Goal: Task Accomplishment & Management: Contribute content

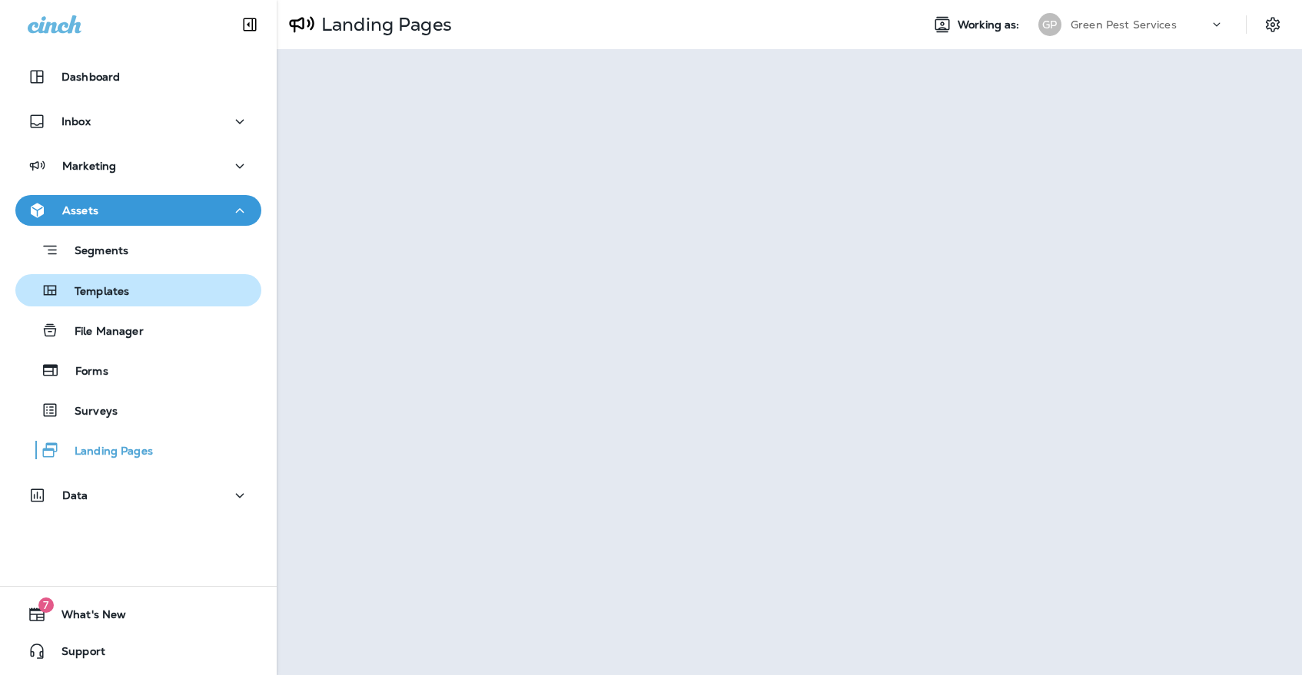
click at [151, 290] on div "Templates" at bounding box center [139, 290] width 234 height 23
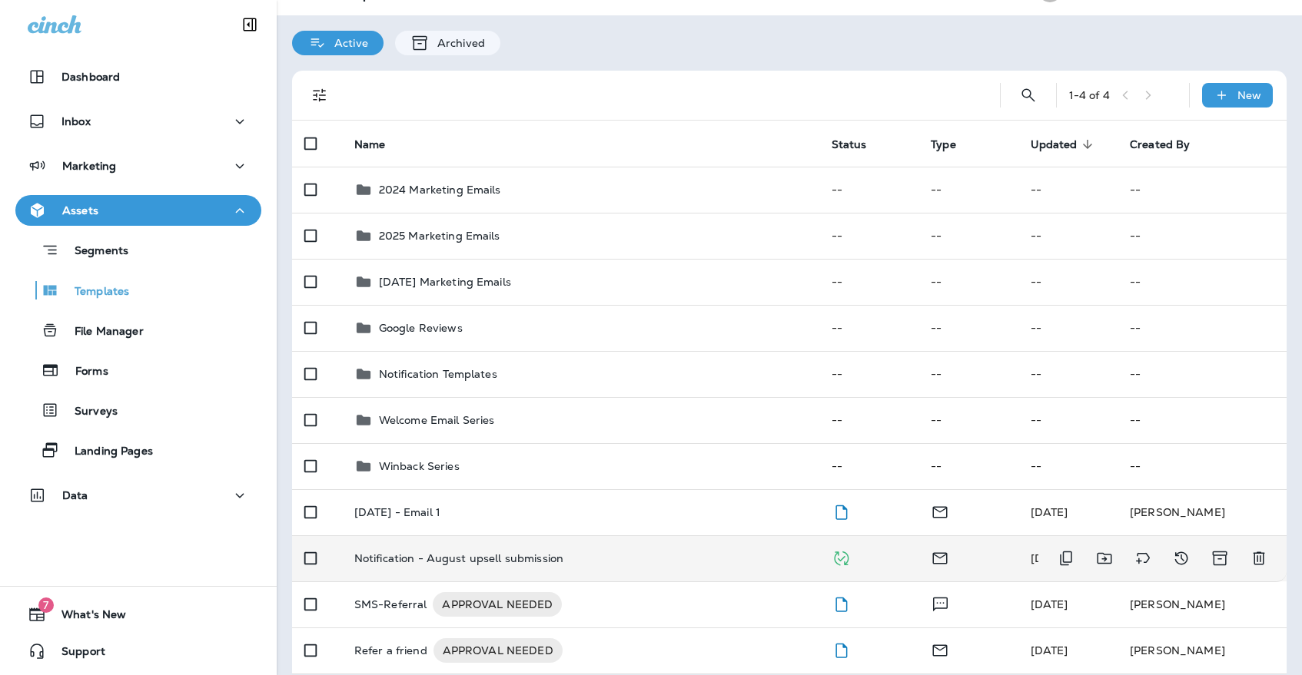
scroll to position [33, 0]
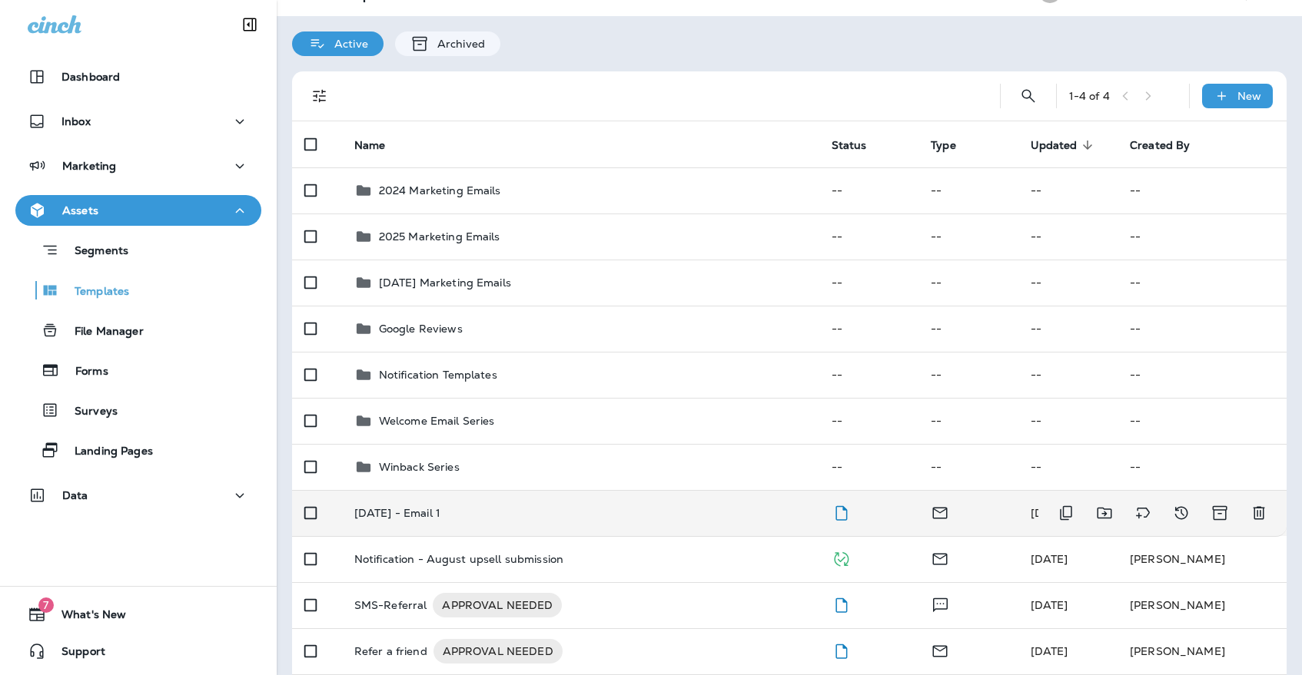
click at [480, 491] on td "[DATE] - Email 1" at bounding box center [580, 513] width 477 height 46
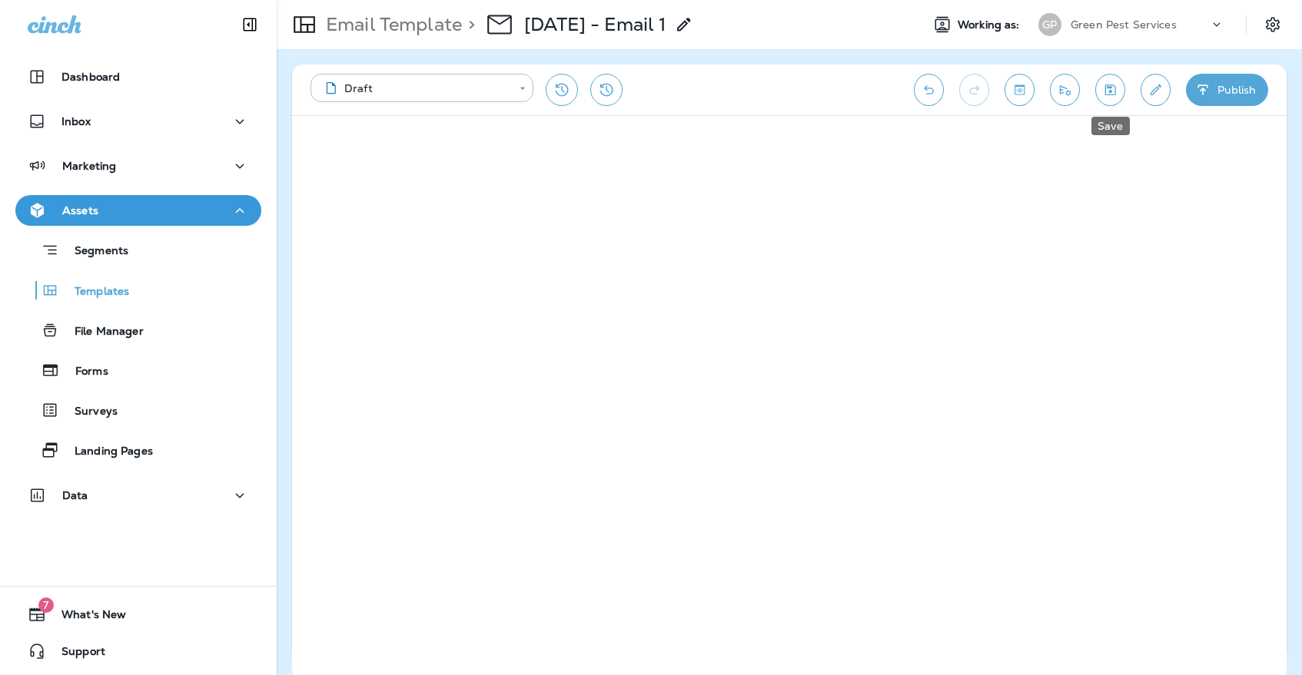
click at [1106, 90] on icon "Save" at bounding box center [1110, 89] width 16 height 15
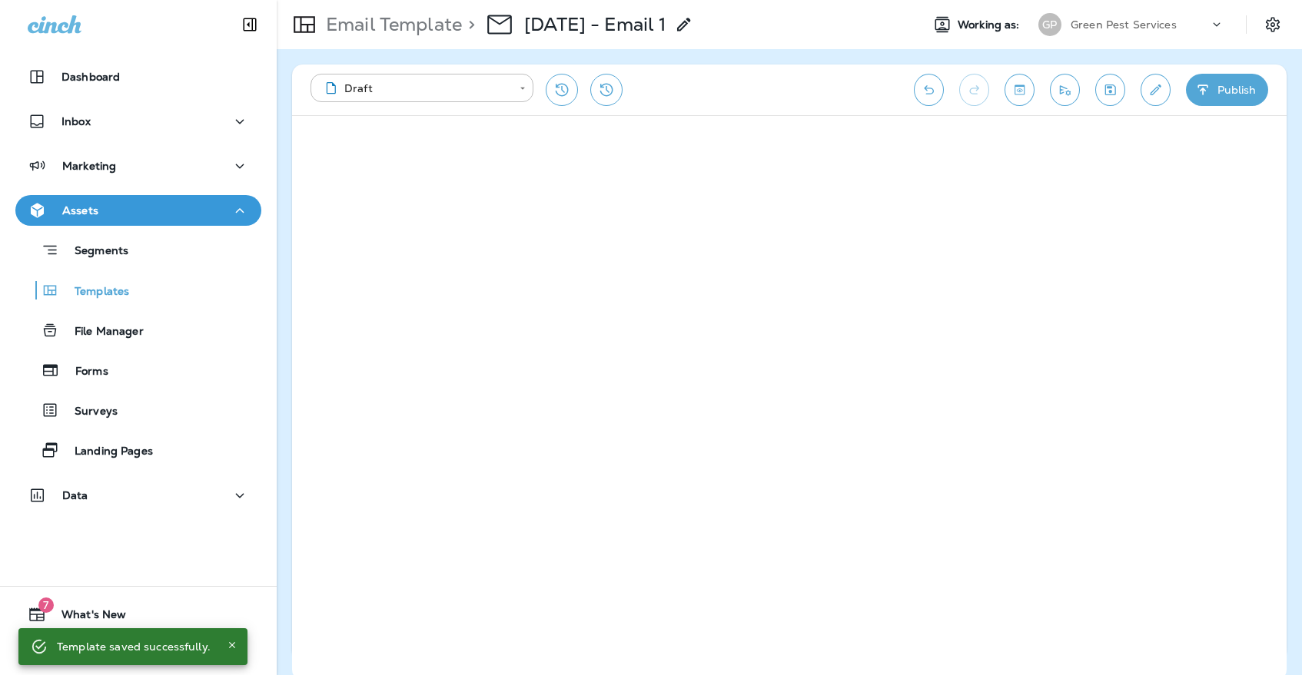
click at [1113, 85] on icon "Save" at bounding box center [1110, 90] width 11 height 11
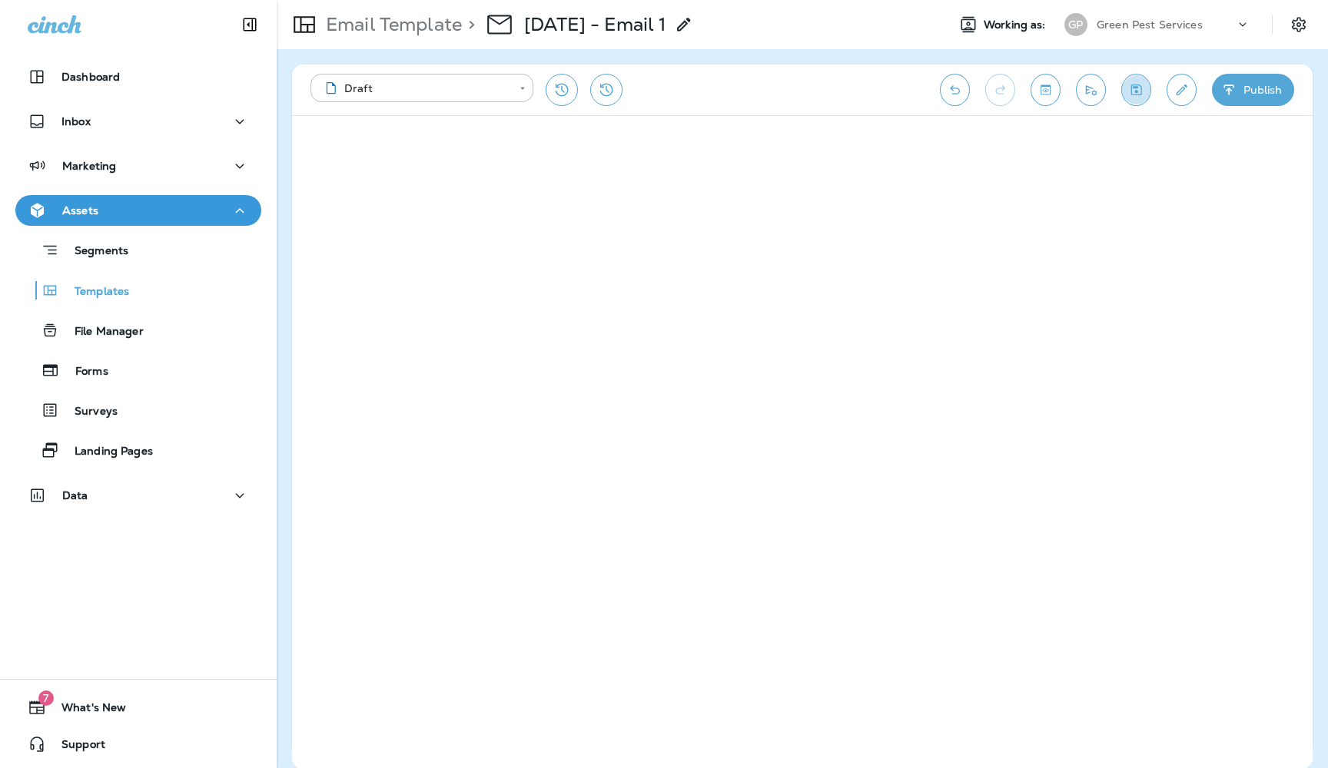
click at [1140, 87] on icon "Save" at bounding box center [1136, 90] width 11 height 11
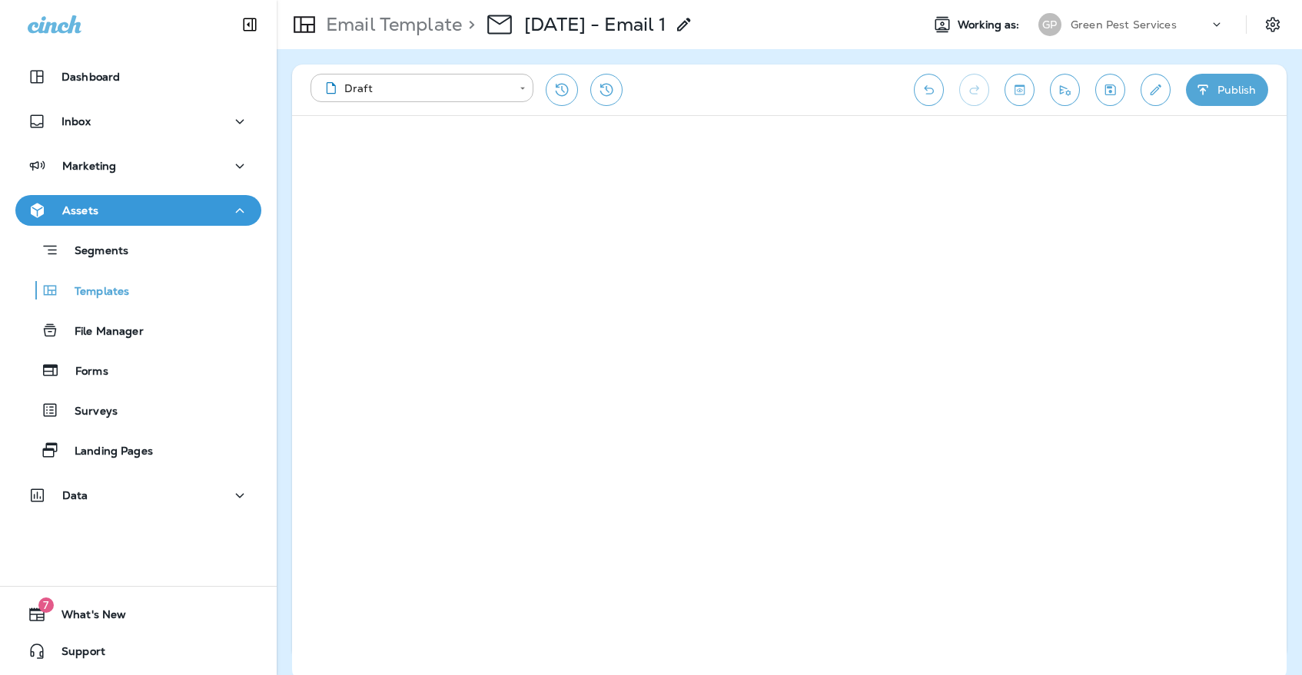
click at [1103, 95] on icon "Save" at bounding box center [1110, 89] width 16 height 15
click at [1069, 21] on div "GP" at bounding box center [1049, 24] width 41 height 23
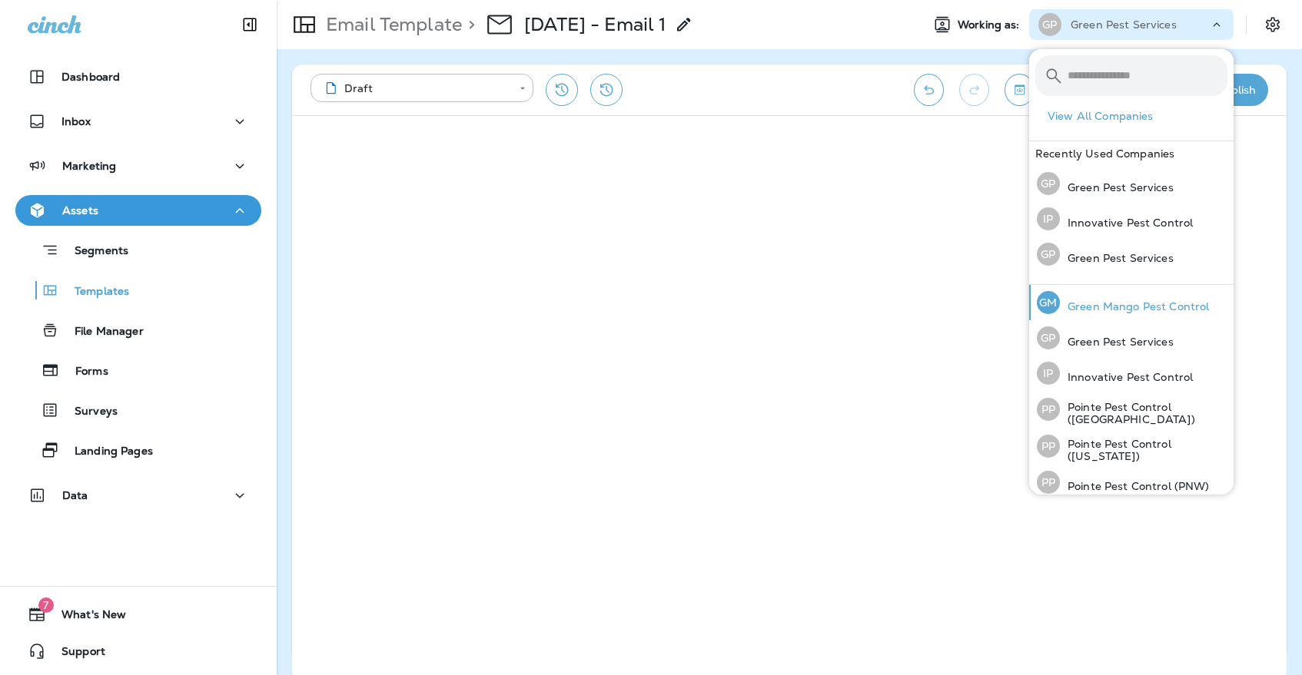
click at [1078, 305] on p "Green Mango Pest Control" at bounding box center [1134, 306] width 149 height 12
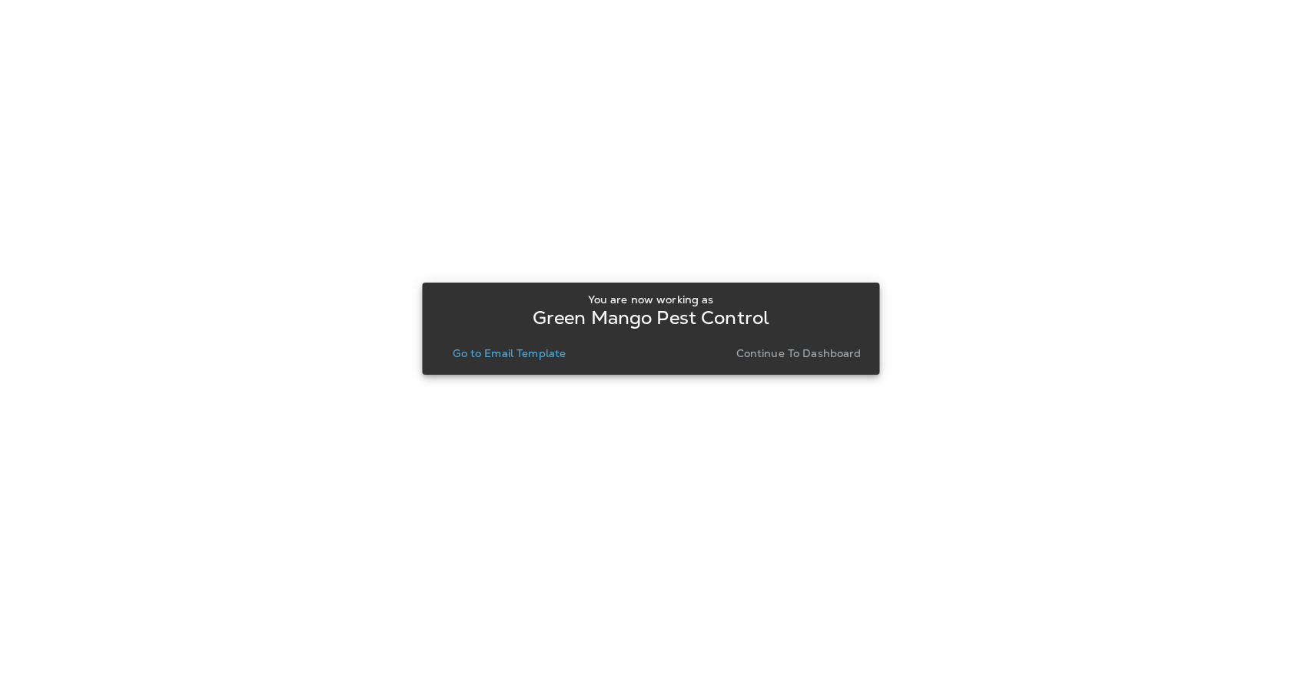
click at [522, 360] on p "Go to Email Template" at bounding box center [509, 353] width 113 height 12
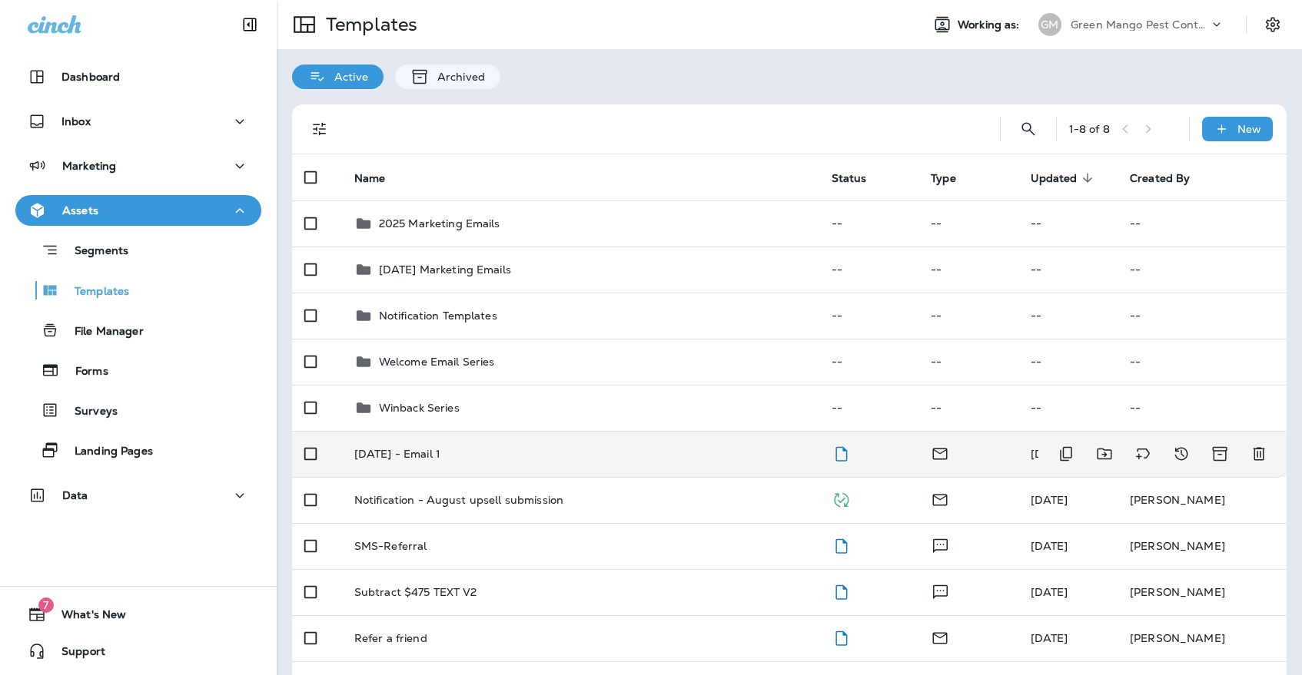
click at [560, 448] on div "[DATE] - Email 1" at bounding box center [580, 454] width 453 height 12
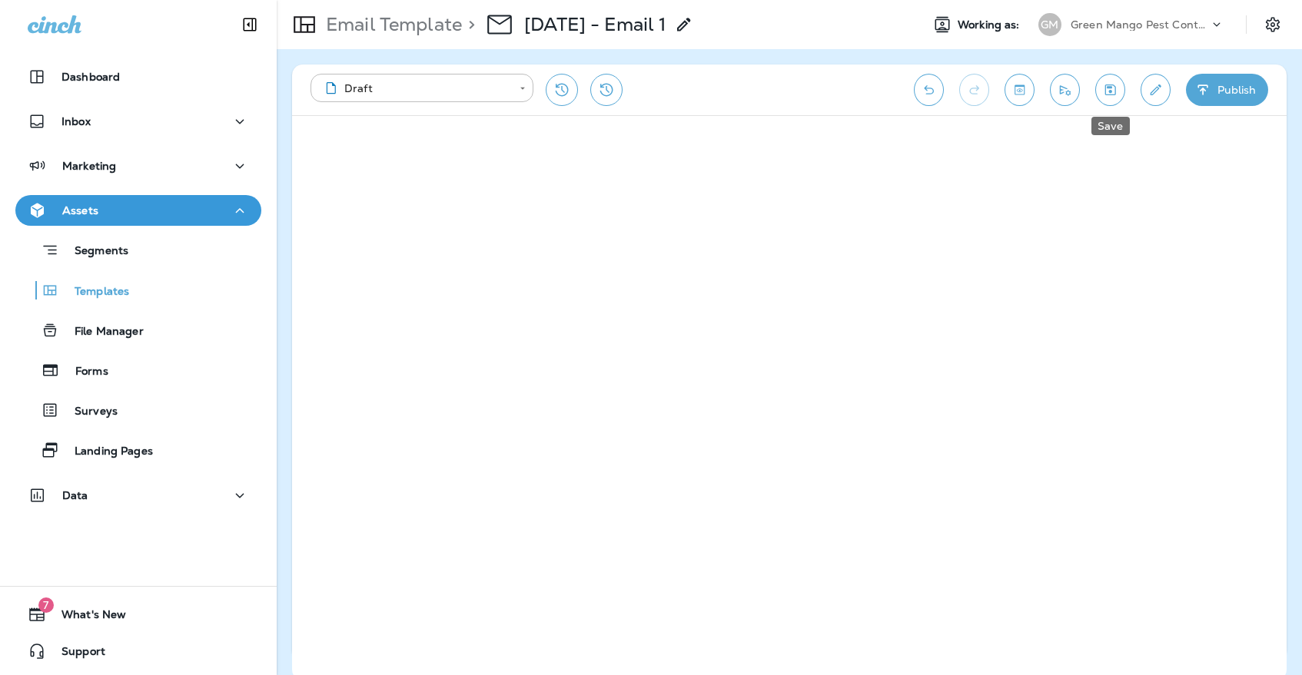
click at [1108, 96] on icon "Save" at bounding box center [1110, 89] width 16 height 15
click at [1102, 88] on icon "Save" at bounding box center [1110, 89] width 16 height 15
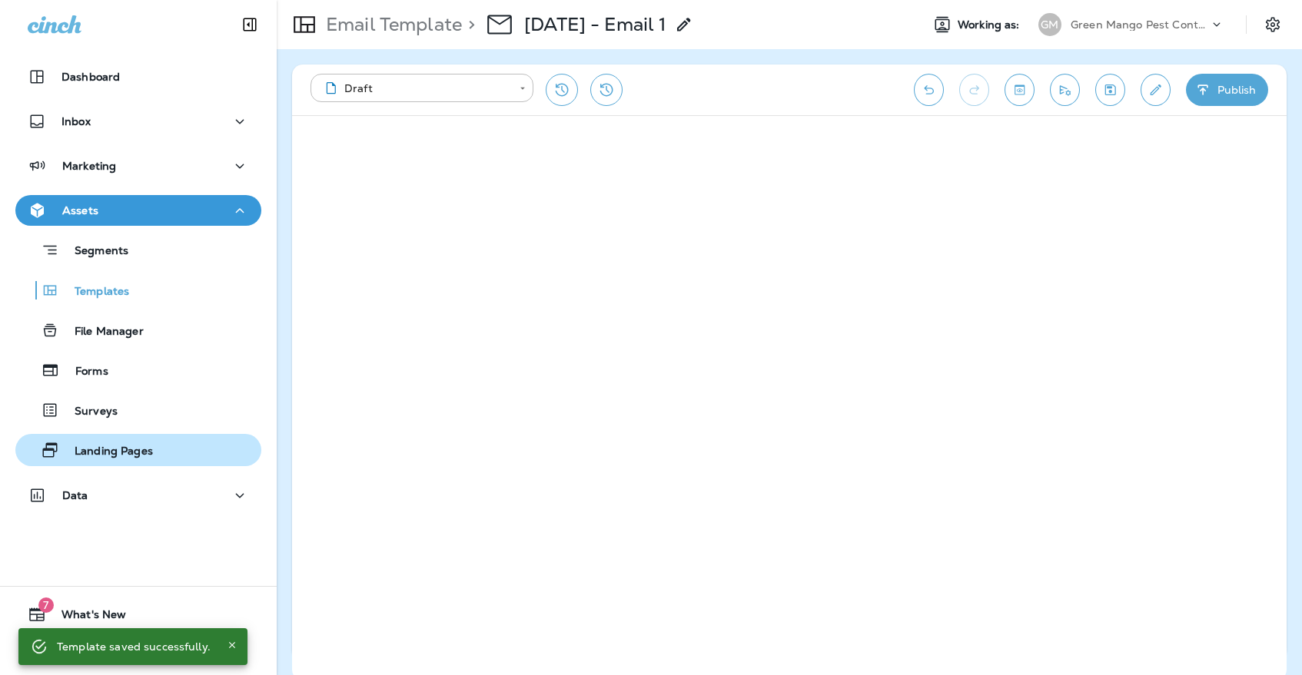
click at [128, 454] on p "Landing Pages" at bounding box center [106, 452] width 94 height 15
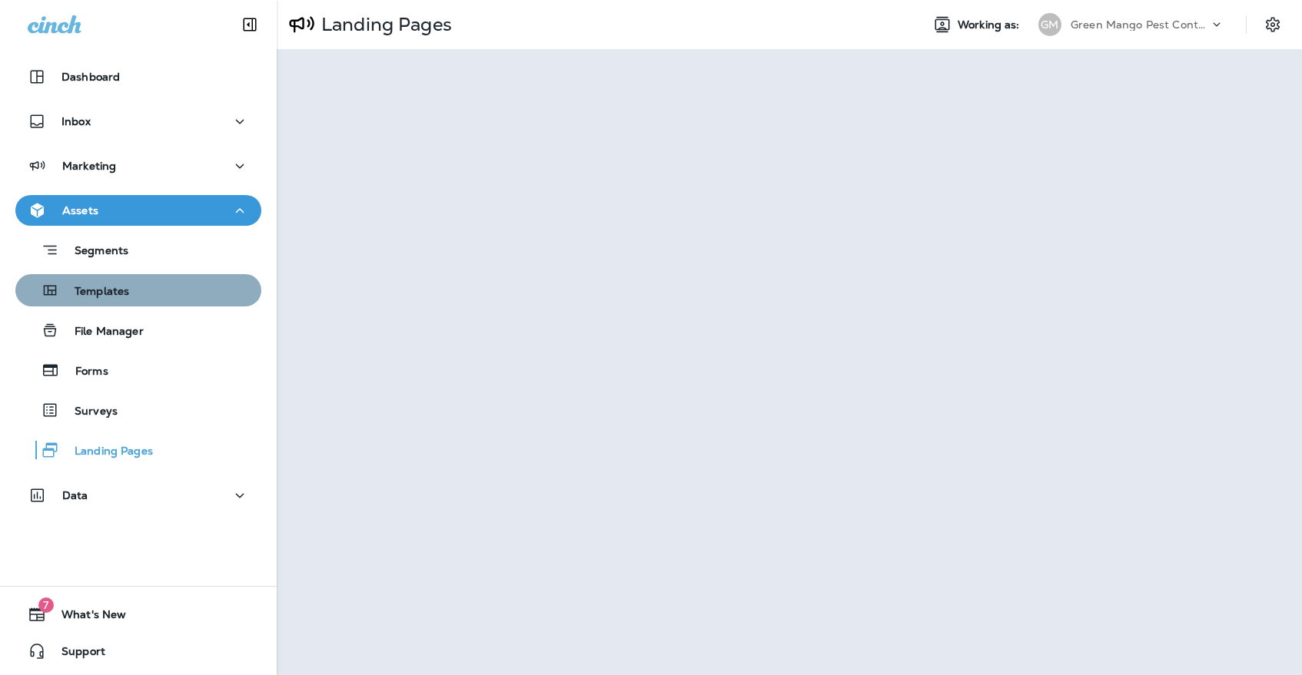
click at [180, 283] on div "Templates" at bounding box center [139, 290] width 234 height 23
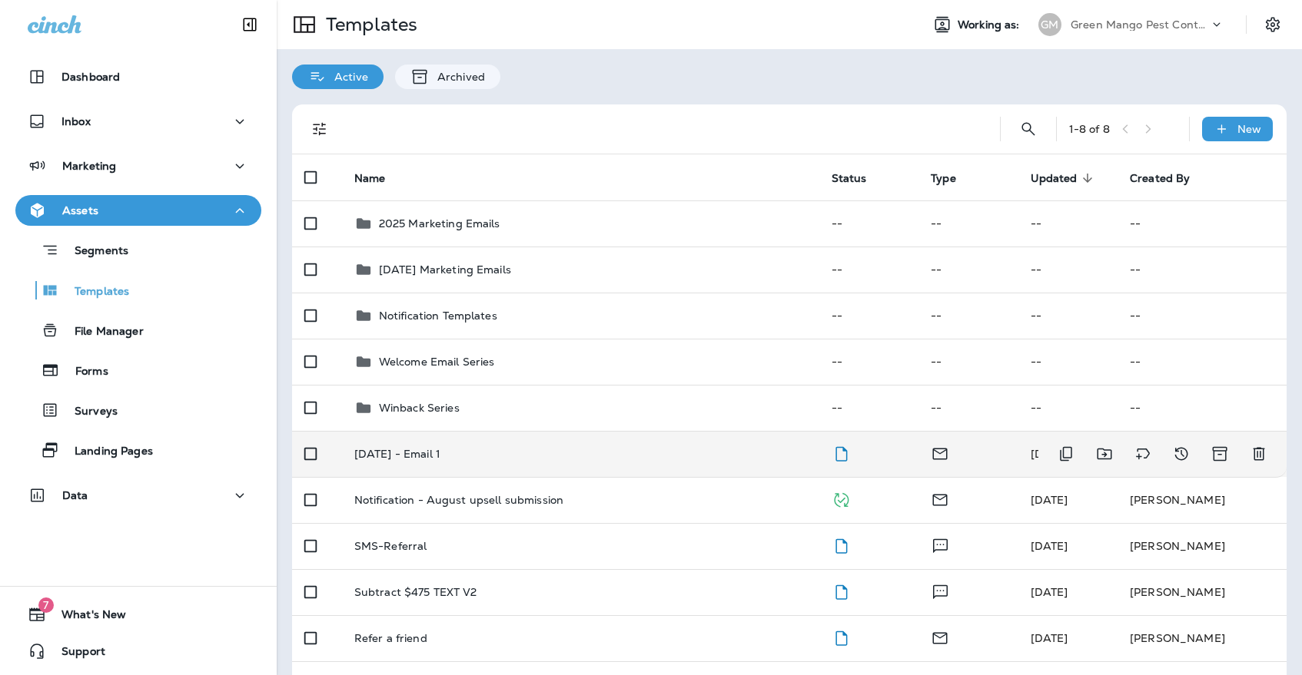
click at [460, 448] on div "[DATE] - Email 1" at bounding box center [580, 454] width 453 height 12
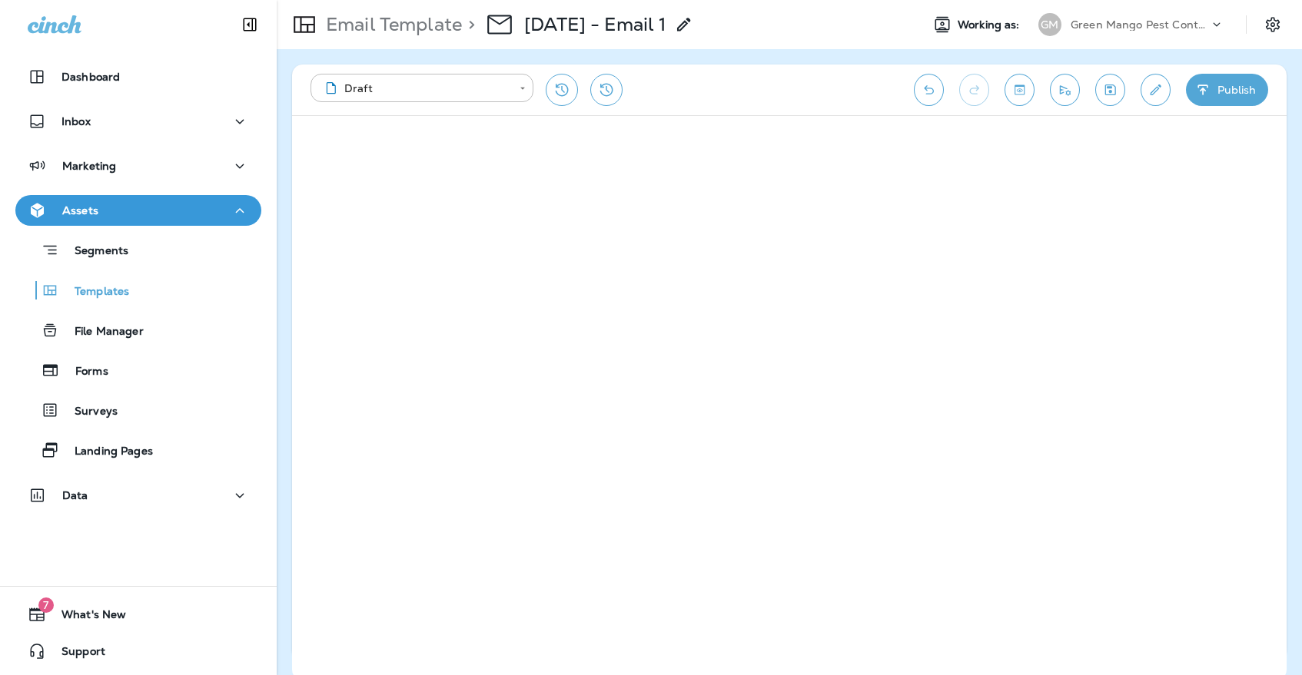
click at [1103, 91] on icon "Save" at bounding box center [1110, 89] width 16 height 15
click at [1112, 88] on icon "Save" at bounding box center [1110, 89] width 16 height 15
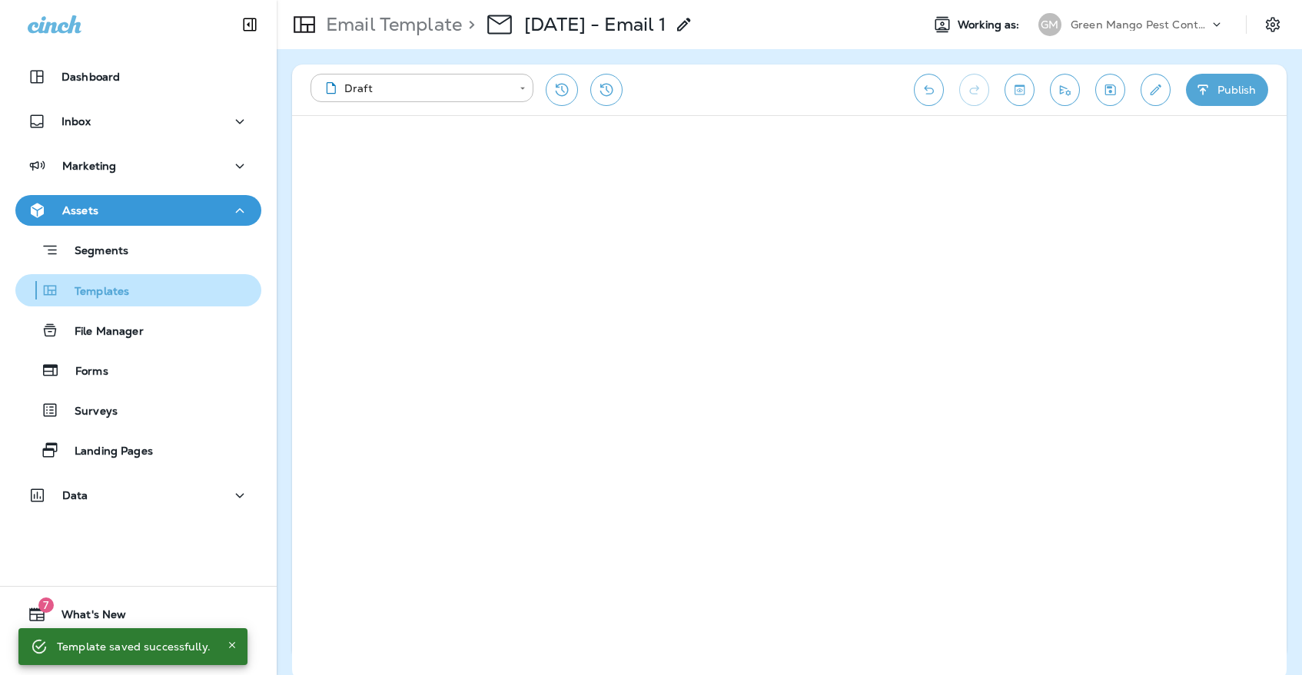
click at [216, 294] on div "Templates" at bounding box center [139, 290] width 234 height 23
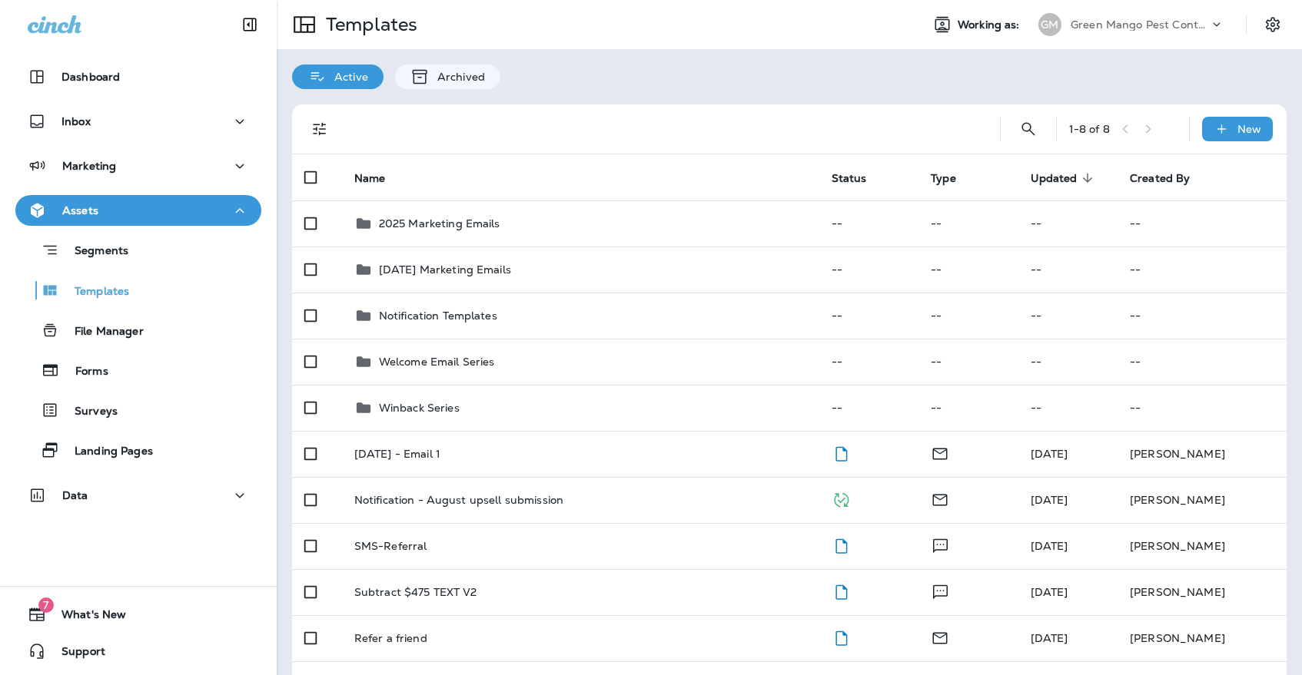
click at [1090, 32] on div "Green Mango Pest Control" at bounding box center [1139, 24] width 138 height 23
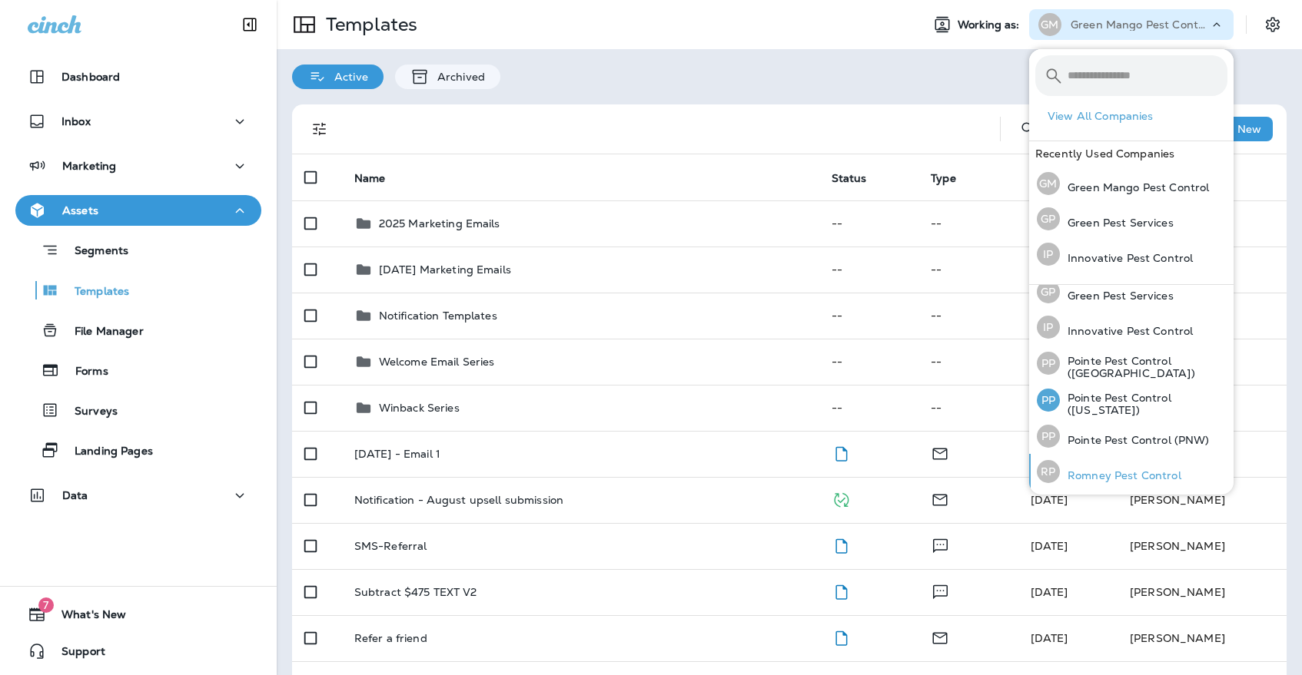
scroll to position [45, 0]
click at [1106, 462] on div "[PERSON_NAME] Pest Control" at bounding box center [1108, 472] width 157 height 35
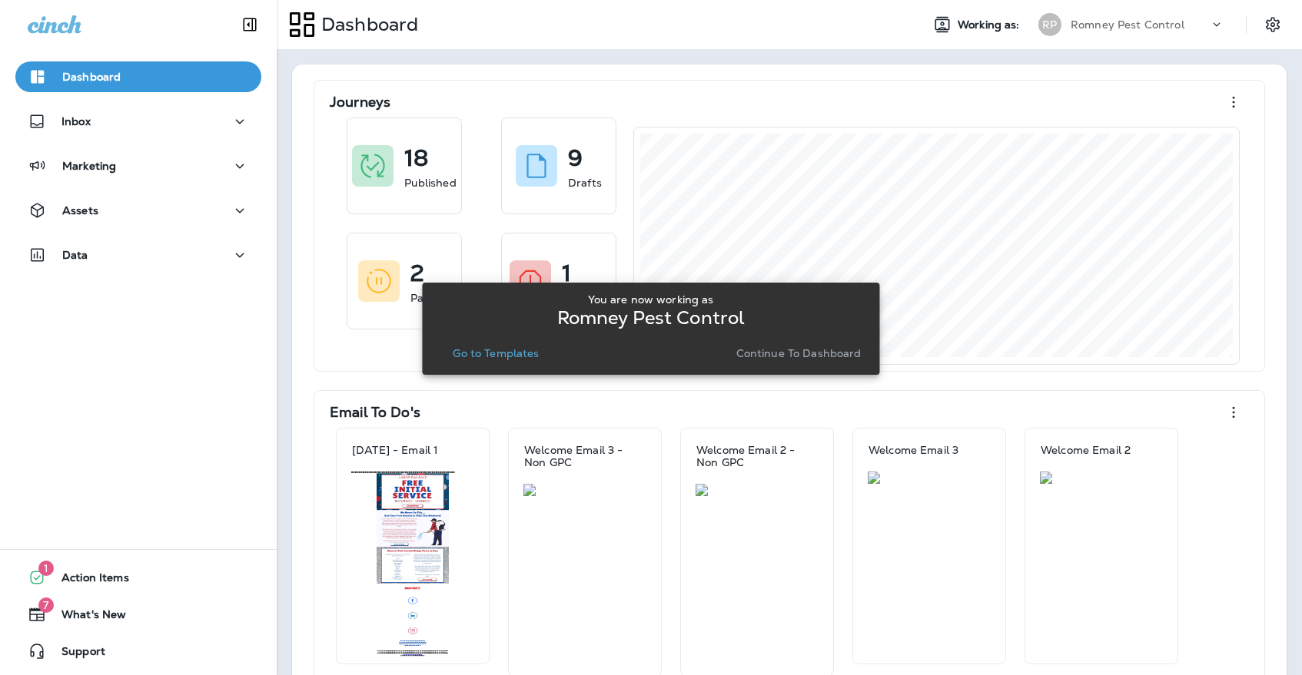
click at [497, 357] on p "Go to Templates" at bounding box center [496, 353] width 86 height 12
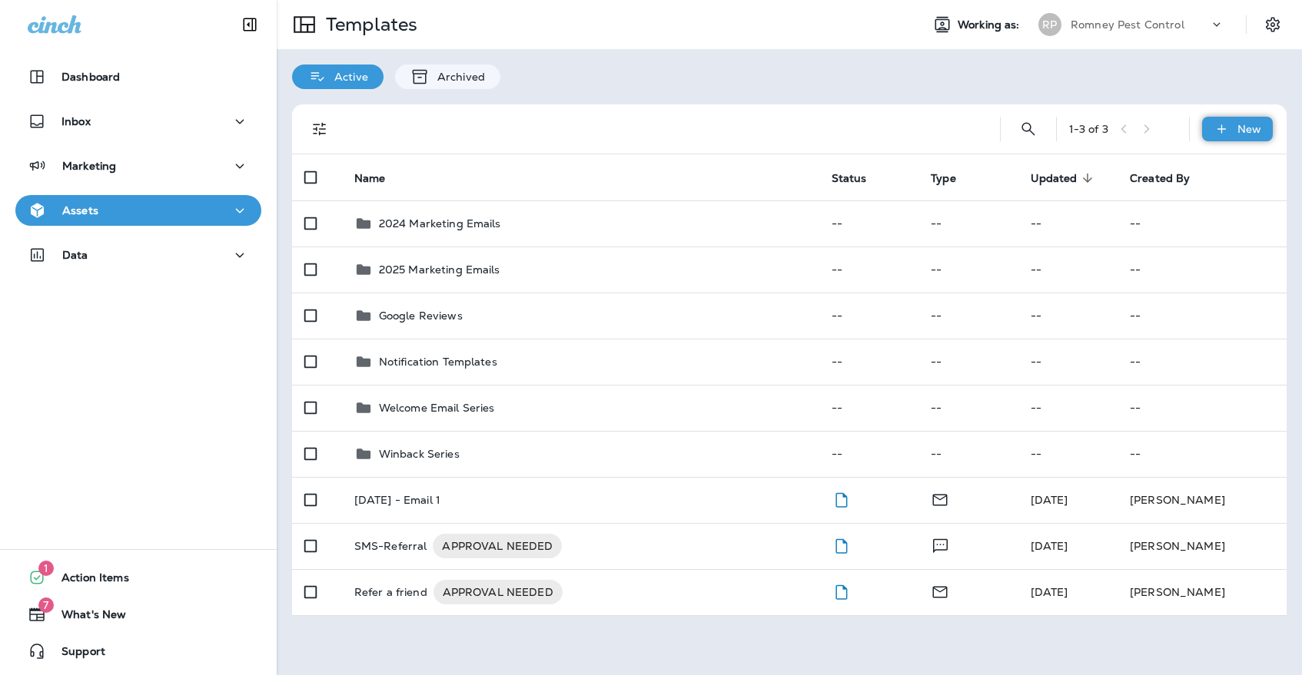
click at [1223, 118] on div "New" at bounding box center [1237, 129] width 71 height 25
click at [1223, 179] on li "New Template" at bounding box center [1227, 169] width 130 height 37
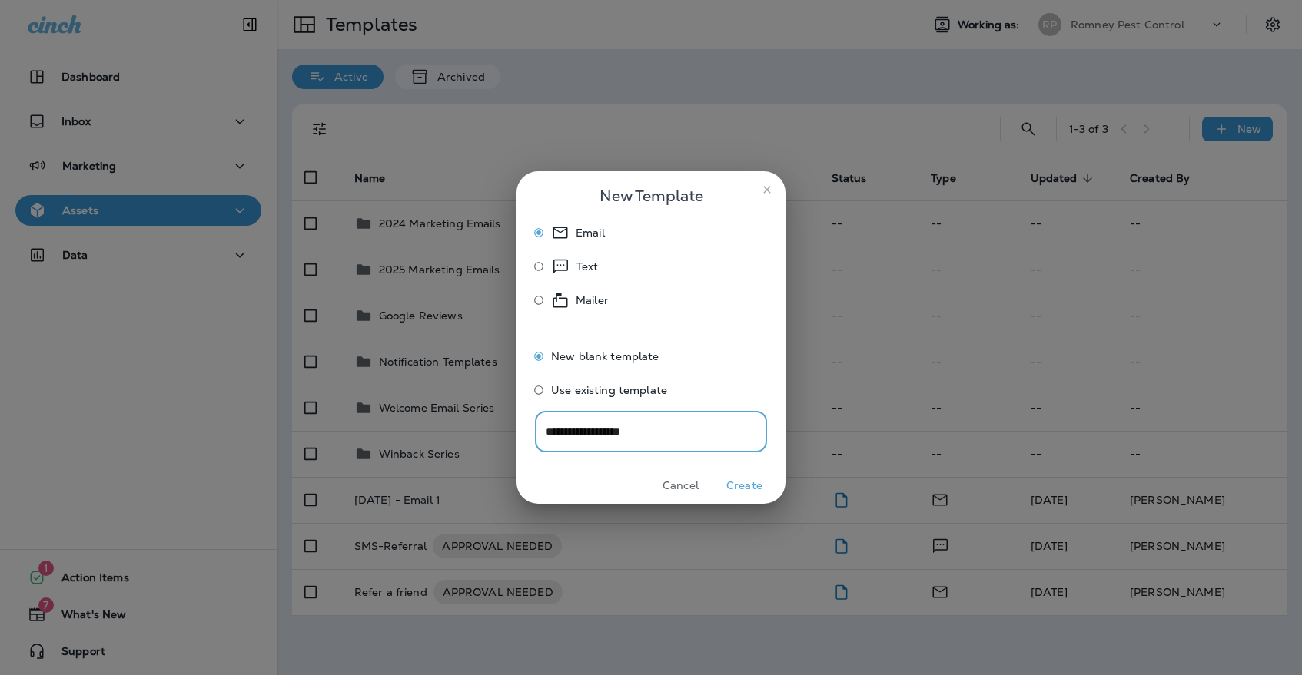
type input "**********"
click at [739, 484] on button "Create" at bounding box center [744, 486] width 58 height 24
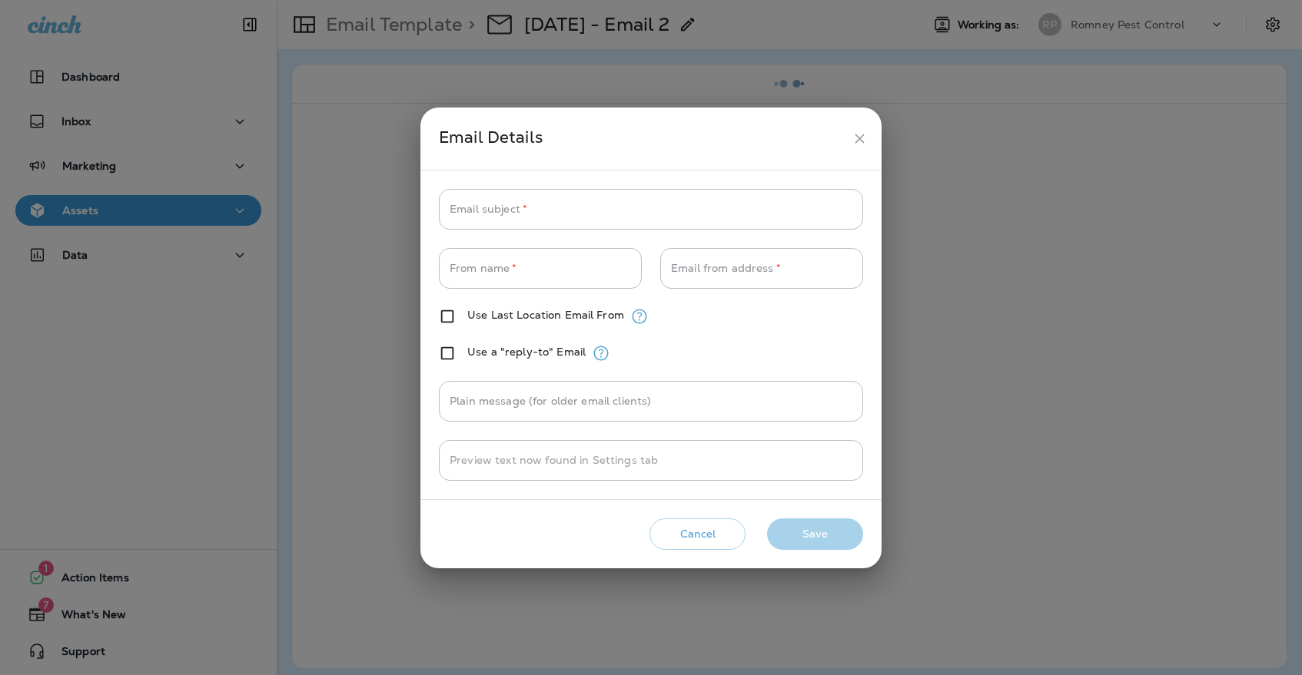
type input "**********"
click at [855, 137] on icon "close" at bounding box center [859, 139] width 16 height 16
